Goal: Find specific page/section: Find specific page/section

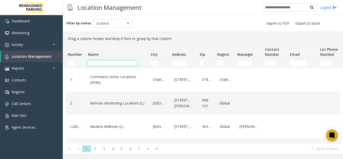
click at [96, 63] on input "Name Filter" at bounding box center [112, 63] width 49 height 5
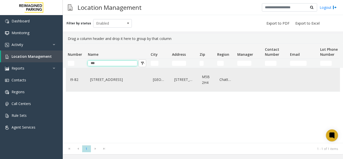
type input "***"
click at [112, 84] on div "[STREET_ADDRESS]" at bounding box center [117, 79] width 57 height 19
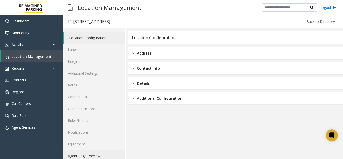
click at [101, 154] on link "Agent Page Preview" at bounding box center [94, 156] width 62 height 12
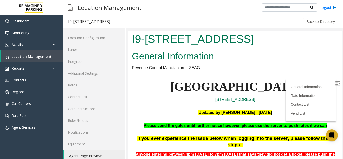
click at [335, 82] on img at bounding box center [337, 83] width 5 height 5
click at [120, 34] on link "Location Configuration" at bounding box center [94, 38] width 62 height 12
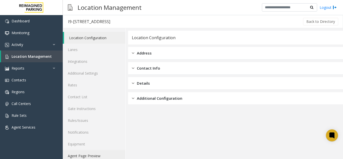
click at [96, 153] on link "Agent Page Preview" at bounding box center [94, 156] width 62 height 12
